Goal: Task Accomplishment & Management: Use online tool/utility

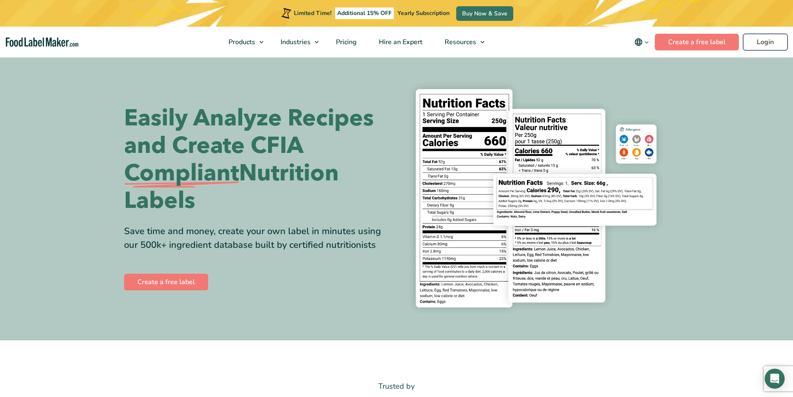
click at [753, 37] on link "Login" at bounding box center [765, 42] width 45 height 17
